Goal: Ask a question

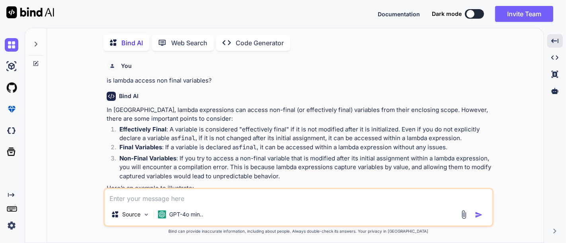
scroll to position [625, 0]
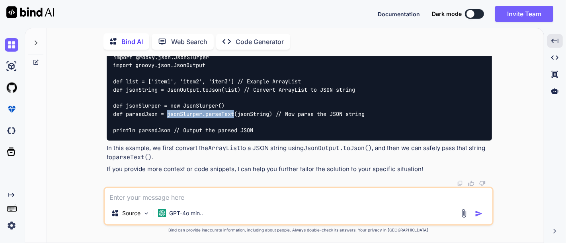
click at [473, 16] on button at bounding box center [474, 14] width 19 height 10
click at [476, 11] on button at bounding box center [474, 14] width 19 height 10
click at [475, 15] on button at bounding box center [474, 14] width 19 height 10
click at [476, 16] on button at bounding box center [474, 14] width 19 height 10
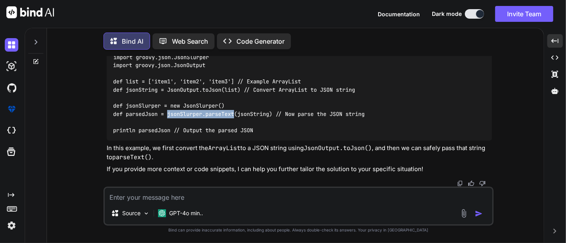
scroll to position [661, 0]
click at [199, 115] on code "import groovy.json.JsonSlurper import groovy.json.JsonOutput def list = ['item1…" at bounding box center [238, 93] width 251 height 81
click at [173, 194] on textarea at bounding box center [298, 195] width 387 height 14
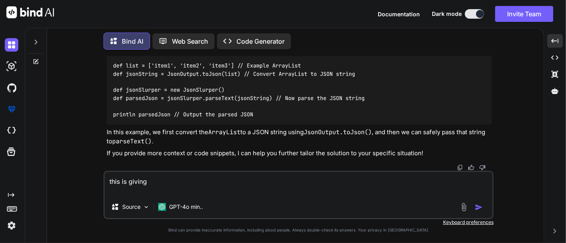
paste textarea "def pricingData = pricingDetails(quoteId) def jsonSlurper = new JsonSlurper() i…"
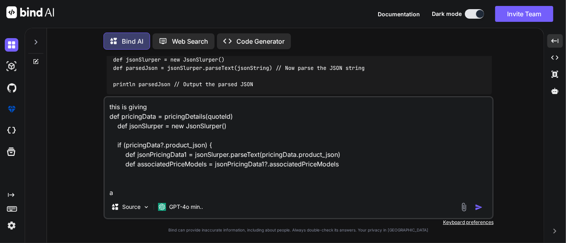
scroll to position [0, 0]
click at [173, 194] on textarea "this is giving def pricingData = pricingDetails(quoteId) def jsonSlurper = new …" at bounding box center [298, 146] width 387 height 99
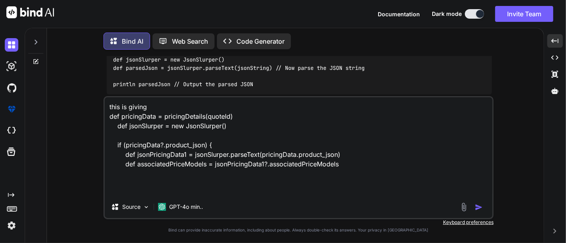
click at [147, 111] on textarea "this is giving def pricingData = pricingDetails(quoteId) def jsonSlurper = new …" at bounding box center [298, 146] width 387 height 99
paste textarea "array of json."
type textarea "this is giving array of json def pricingData = pricingDetails(quoteId) def json…"
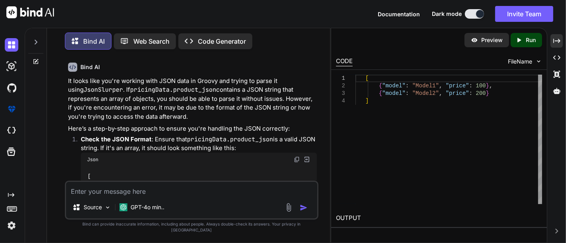
scroll to position [967, 0]
click at [552, 41] on div "Created with Pixso." at bounding box center [556, 41] width 12 height 14
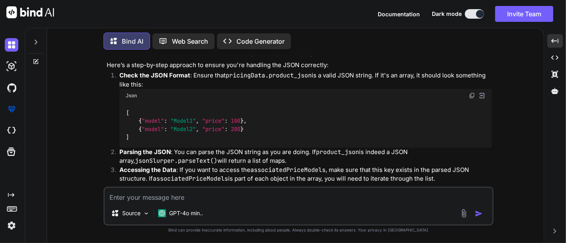
scroll to position [836, 0]
click at [179, 57] on p "It looks like you're working with JSON data in Groovy and trying to parse it us…" at bounding box center [299, 43] width 385 height 27
click at [219, 57] on p "It looks like you're working with JSON data in Groovy and trying to parse it us…" at bounding box center [299, 43] width 385 height 27
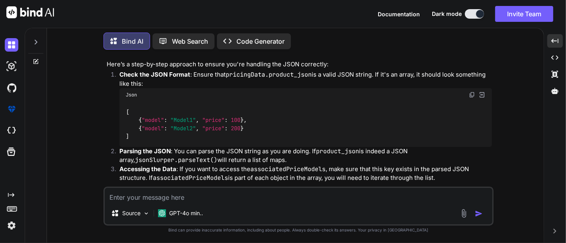
click at [239, 57] on p "It looks like you're working with JSON data in Groovy and trying to parse it us…" at bounding box center [299, 43] width 385 height 27
click at [270, 57] on p "It looks like you're working with JSON data in Groovy and trying to parse it us…" at bounding box center [299, 43] width 385 height 27
click at [286, 57] on p "It looks like you're working with JSON data in Groovy and trying to parse it us…" at bounding box center [299, 43] width 385 height 27
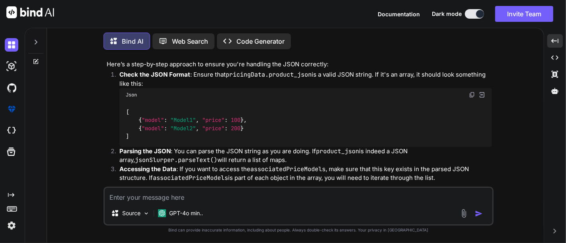
click at [320, 57] on p "It looks like you're working with JSON data in Groovy and trying to parse it us…" at bounding box center [299, 43] width 385 height 27
click at [394, 38] on code "pricingData.product_json" at bounding box center [422, 34] width 86 height 8
click at [435, 38] on code "pricingData.product_json" at bounding box center [422, 34] width 86 height 8
click at [150, 57] on p "It looks like you're working with JSON data in Groovy and trying to parse it us…" at bounding box center [299, 43] width 385 height 27
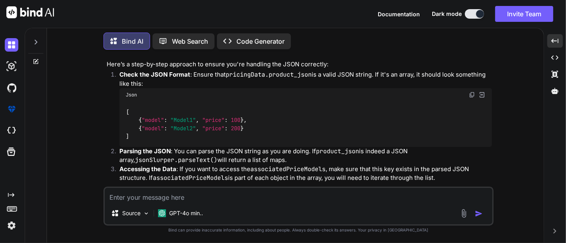
click at [150, 57] on p "It looks like you're working with JSON data in Groovy and trying to parse it us…" at bounding box center [299, 43] width 385 height 27
click at [167, 57] on p "It looks like you're working with JSON data in Groovy and trying to parse it us…" at bounding box center [299, 43] width 385 height 27
click at [187, 57] on p "It looks like you're working with JSON data in Groovy and trying to parse it us…" at bounding box center [299, 43] width 385 height 27
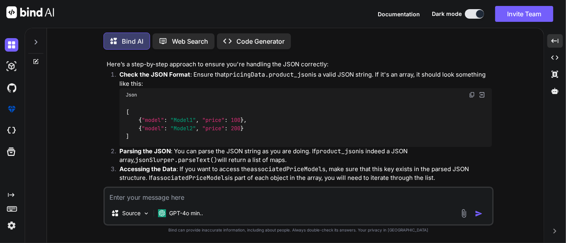
click at [258, 57] on p "It looks like you're working with JSON data in Groovy and trying to parse it us…" at bounding box center [299, 43] width 385 height 27
click at [321, 57] on p "It looks like you're working with JSON data in Groovy and trying to parse it us…" at bounding box center [299, 43] width 385 height 27
click at [344, 57] on p "It looks like you're working with JSON data in Groovy and trying to parse it us…" at bounding box center [299, 43] width 385 height 27
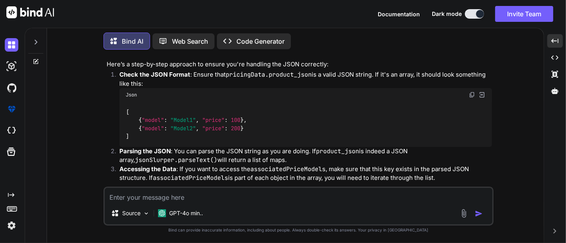
click at [344, 57] on p "It looks like you're working with JSON data in Groovy and trying to parse it us…" at bounding box center [299, 43] width 385 height 27
click at [381, 57] on p "It looks like you're working with JSON data in Groovy and trying to parse it us…" at bounding box center [299, 43] width 385 height 27
click at [425, 57] on p "It looks like you're working with JSON data in Groovy and trying to parse it us…" at bounding box center [299, 43] width 385 height 27
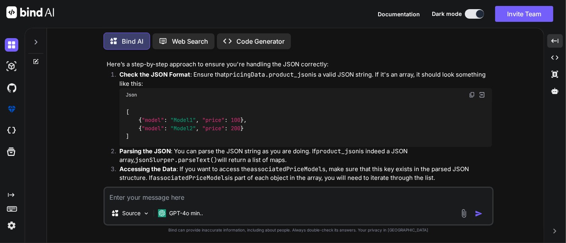
click at [137, 57] on p "It looks like you're working with JSON data in Groovy and trying to parse it us…" at bounding box center [299, 43] width 385 height 27
click at [179, 57] on p "It looks like you're working with JSON data in Groovy and trying to parse it us…" at bounding box center [299, 43] width 385 height 27
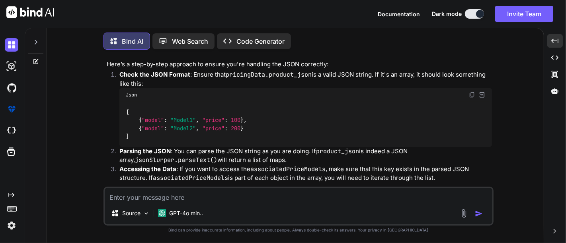
click at [217, 57] on p "It looks like you're working with JSON data in Groovy and trying to parse it us…" at bounding box center [299, 43] width 385 height 27
click at [251, 57] on p "It looks like you're working with JSON data in Groovy and trying to parse it us…" at bounding box center [299, 43] width 385 height 27
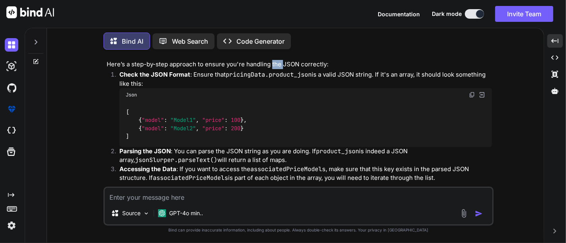
click at [290, 57] on p "It looks like you're working with JSON data in Groovy and trying to parse it us…" at bounding box center [299, 43] width 385 height 27
click at [350, 57] on p "It looks like you're working with JSON data in Groovy and trying to parse it us…" at bounding box center [299, 43] width 385 height 27
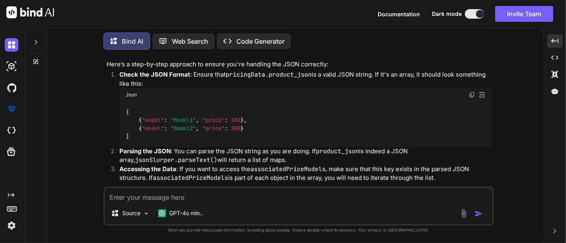
click at [133, 69] on p "Here’s a step-by-step approach to ensure you're handling the JSON correctly:" at bounding box center [299, 64] width 385 height 9
click at [217, 69] on p "Here’s a step-by-step approach to ensure you're handling the JSON correctly:" at bounding box center [299, 64] width 385 height 9
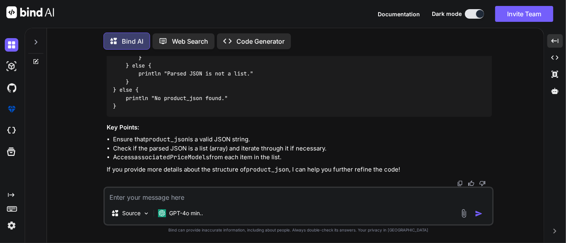
scroll to position [1185, 0]
click at [168, 200] on textarea at bounding box center [298, 195] width 387 height 14
type textarea "i"
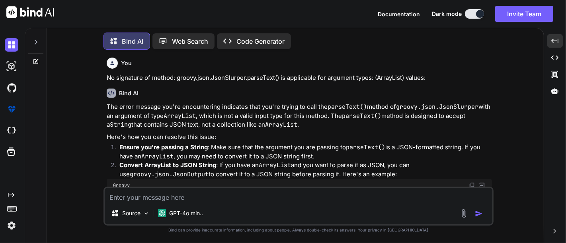
scroll to position [467, 0]
click at [206, 83] on p "No signature of method: groovy.json.JsonSlurper.parseText() is applicable for a…" at bounding box center [299, 78] width 385 height 9
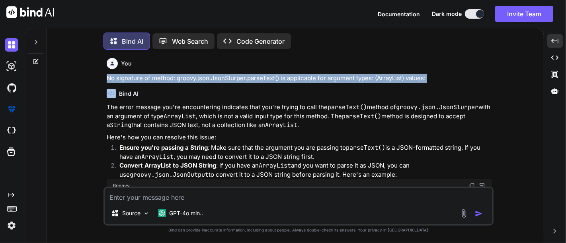
click at [206, 83] on p "No signature of method: groovy.json.JsonSlurper.parseText() is applicable for a…" at bounding box center [299, 78] width 385 height 9
copy p "No signature of method: groovy.json.JsonSlurper.parseText() is applicable for a…"
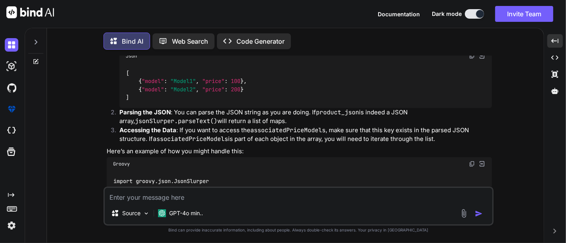
scroll to position [1185, 0]
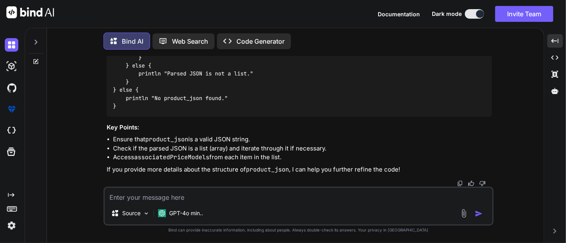
click at [156, 195] on textarea at bounding box center [298, 195] width 387 height 14
paste textarea "No signature of method: groovy.json.JsonSlurper.parseText() is applicable for a…"
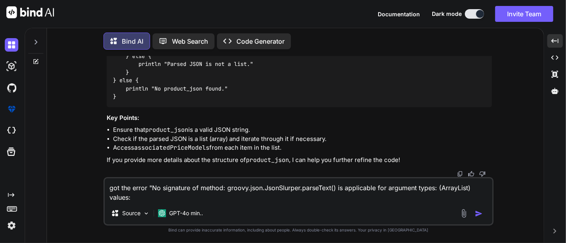
type textarea "got the error "No signature of method: groovy.json.JsonSlurper.parseText() is a…"
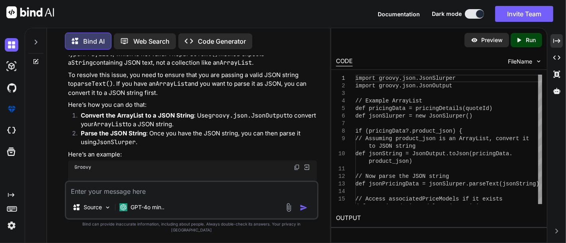
scroll to position [1581, 0]
click at [553, 56] on icon "Created with Pixso." at bounding box center [556, 57] width 7 height 7
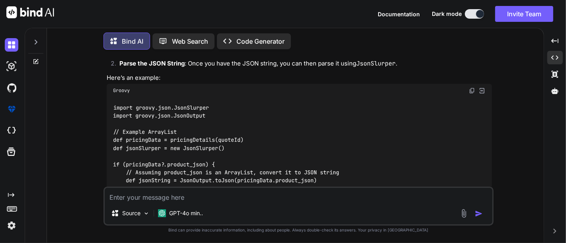
scroll to position [1386, 0]
click at [214, 34] on p "To resolve this issue, you need to ensure that you are passing a valid JSON str…" at bounding box center [299, 25] width 385 height 18
drag, startPoint x: 136, startPoint y: 106, endPoint x: 142, endPoint y: 101, distance: 7.4
click at [142, 59] on li "Convert the ArrayList to a JSON String : Use groovy.json.JsonOutput to convert …" at bounding box center [302, 53] width 379 height 11
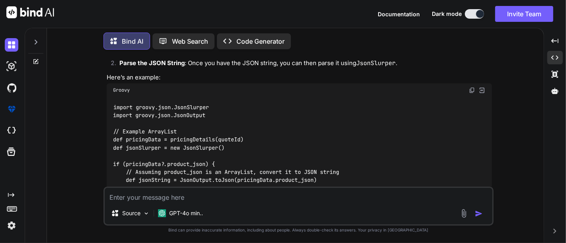
click at [220, 56] on strong "Convert the ArrayList to a JSON String" at bounding box center [175, 52] width 113 height 8
click at [310, 56] on code "groovy.json.JsonOutput" at bounding box center [286, 52] width 79 height 8
click at [398, 56] on code "ArrayList" at bounding box center [385, 52] width 32 height 8
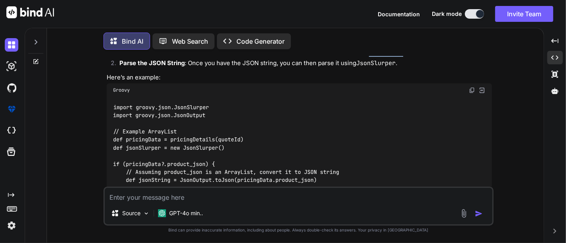
click at [398, 56] on code "ArrayList" at bounding box center [385, 52] width 32 height 8
click at [138, 67] on strong "Parse the JSON String" at bounding box center [151, 63] width 65 height 8
click at [154, 67] on strong "Parse the JSON String" at bounding box center [151, 63] width 65 height 8
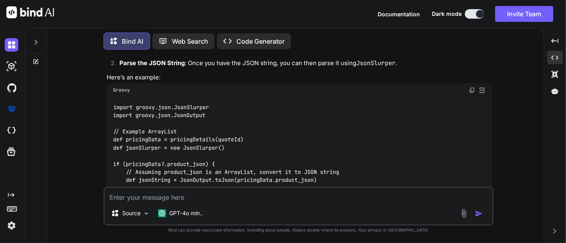
click at [251, 68] on p "Parse the JSON String : Once you have the JSON string, you can then parse it us…" at bounding box center [305, 63] width 372 height 9
drag, startPoint x: 251, startPoint y: 112, endPoint x: 327, endPoint y: 113, distance: 76.4
click at [327, 68] on p "Parse the JSON String : Once you have the JSON string, you can then parse it us…" at bounding box center [305, 63] width 372 height 9
click at [373, 67] on code "JsonSlurper" at bounding box center [375, 63] width 39 height 8
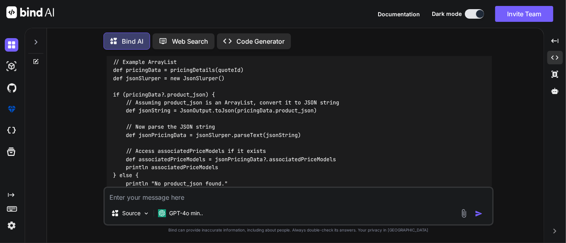
scroll to position [1456, 0]
click at [184, 86] on code "import groovy.json.JsonSlurper import groovy.json.JsonOutput // Example ArrayLi…" at bounding box center [226, 115] width 226 height 162
copy code "JsonSlurper"
click at [184, 86] on code "import groovy.json.JsonSlurper import groovy.json.JsonOutput // Example ArrayLi…" at bounding box center [226, 115] width 226 height 162
click at [206, 122] on code "import groovy.json.JsonSlurper import groovy.json.JsonOutput // Example ArrayLi…" at bounding box center [226, 115] width 226 height 162
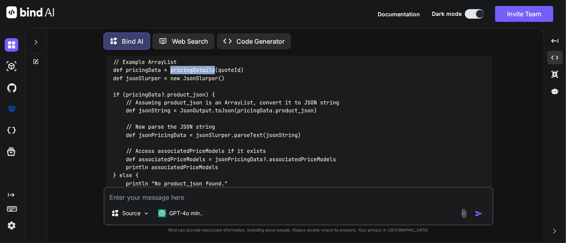
click at [206, 122] on code "import groovy.json.JsonSlurper import groovy.json.JsonOutput // Example ArrayLi…" at bounding box center [226, 115] width 226 height 162
copy code "def pricingData = pricingDetails(quoteId)"
click at [155, 98] on code "import groovy.json.JsonSlurper import groovy.json.JsonOutput // Example ArrayLi…" at bounding box center [226, 115] width 226 height 162
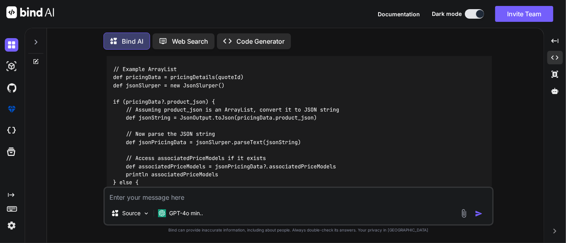
scroll to position [1598, 0]
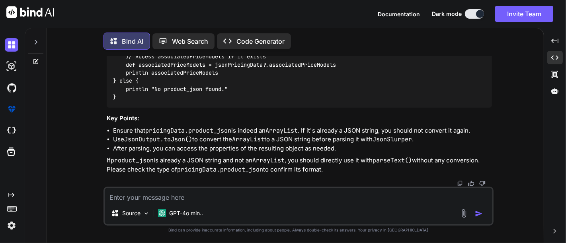
click at [146, 192] on textarea at bounding box center [298, 195] width 387 height 14
type textarea "what is merge sort?"
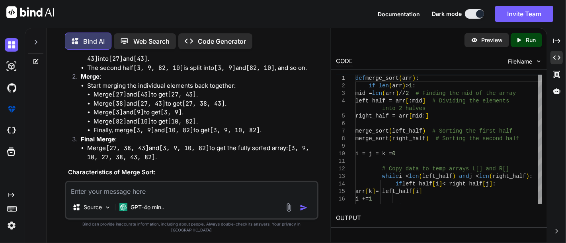
scroll to position [2267, 0]
